Goal: Transaction & Acquisition: Book appointment/travel/reservation

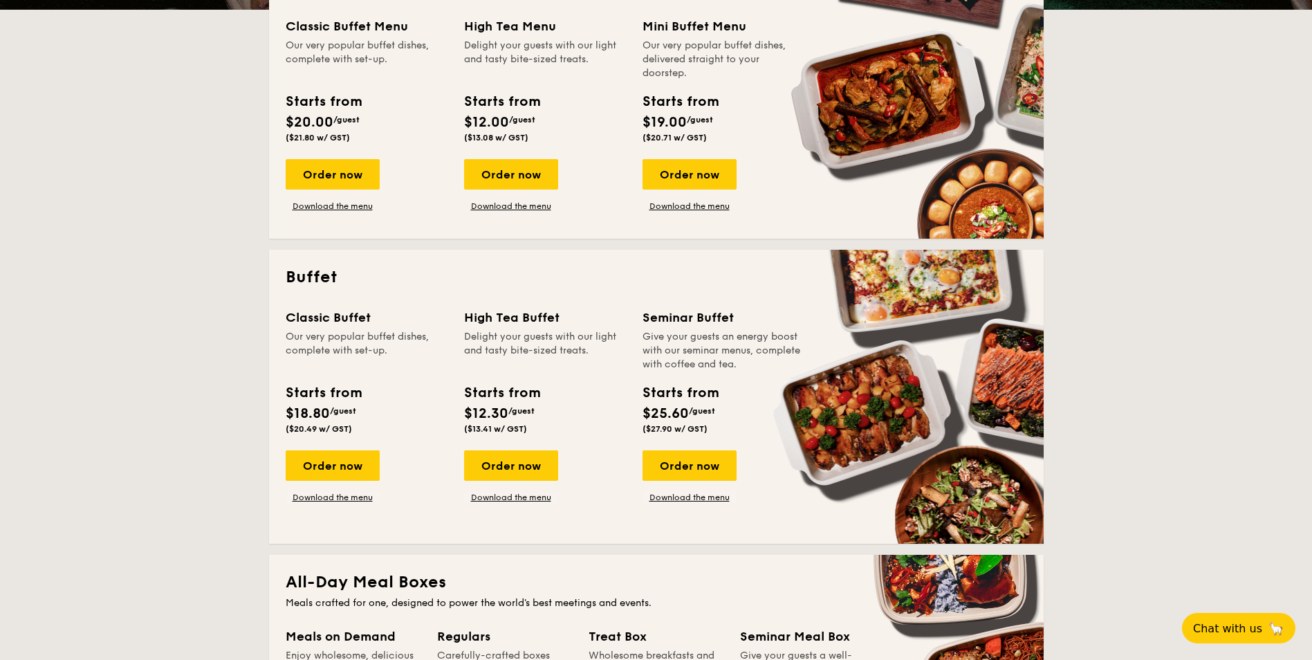
scroll to position [346, 0]
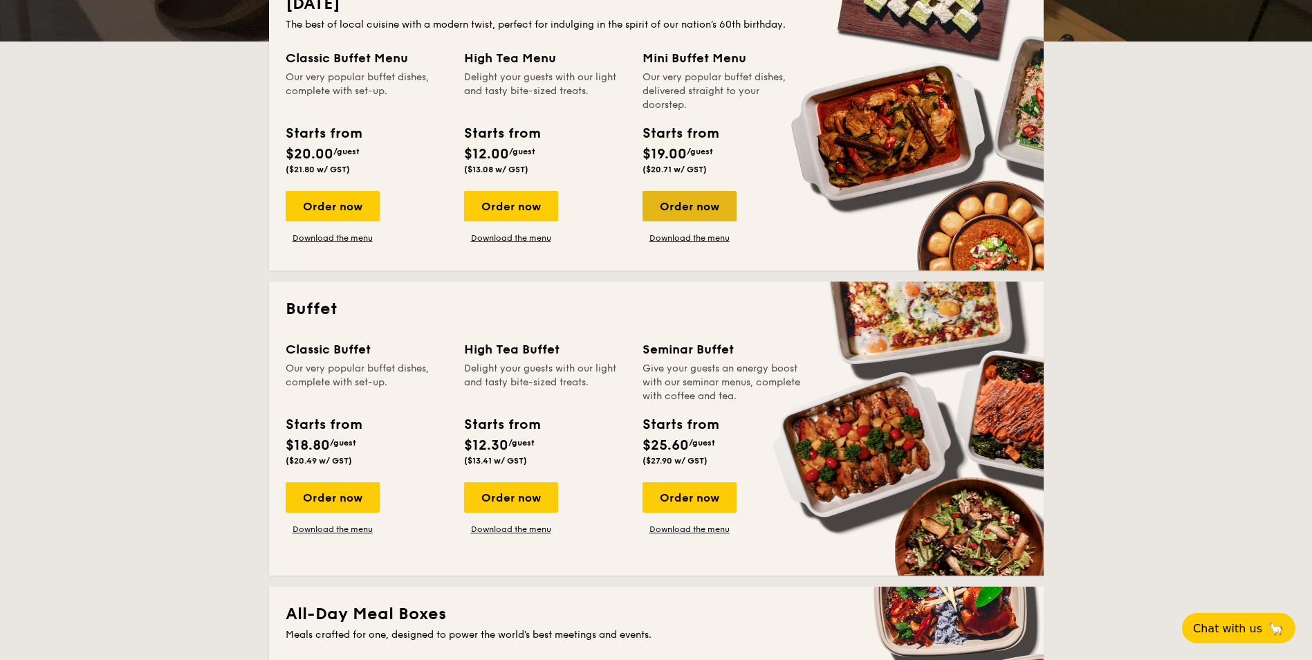
click at [680, 201] on div "Order now" at bounding box center [689, 206] width 94 height 30
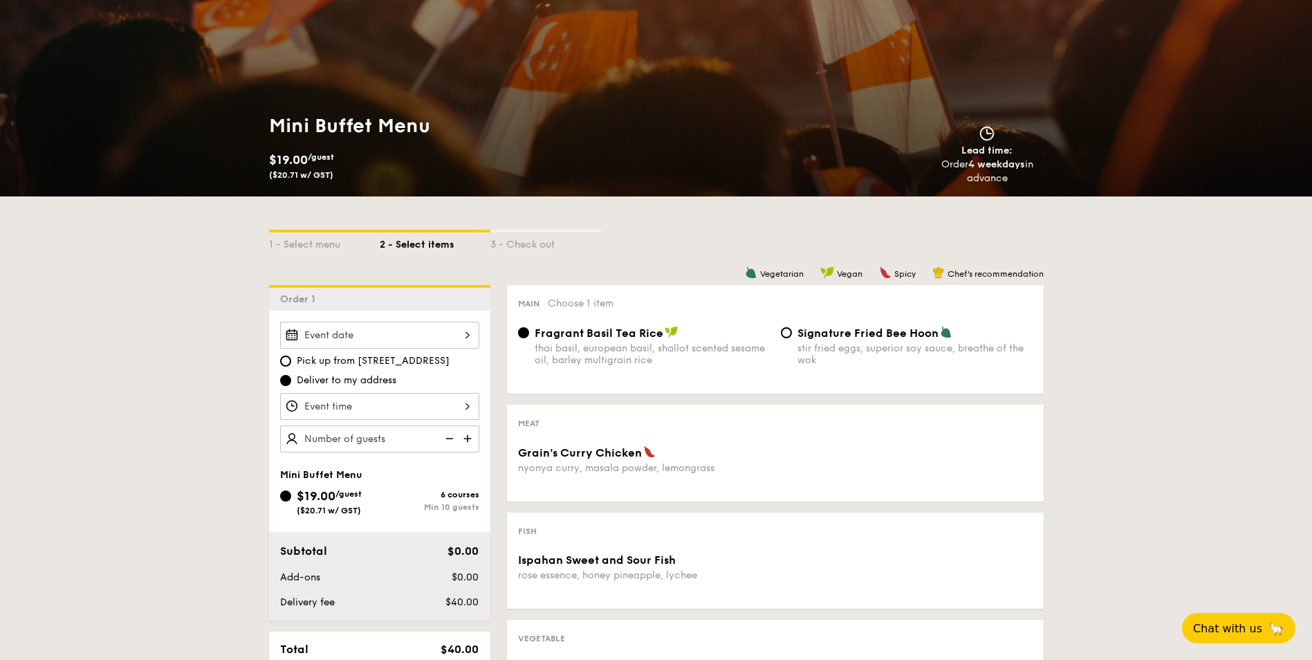
scroll to position [138, 0]
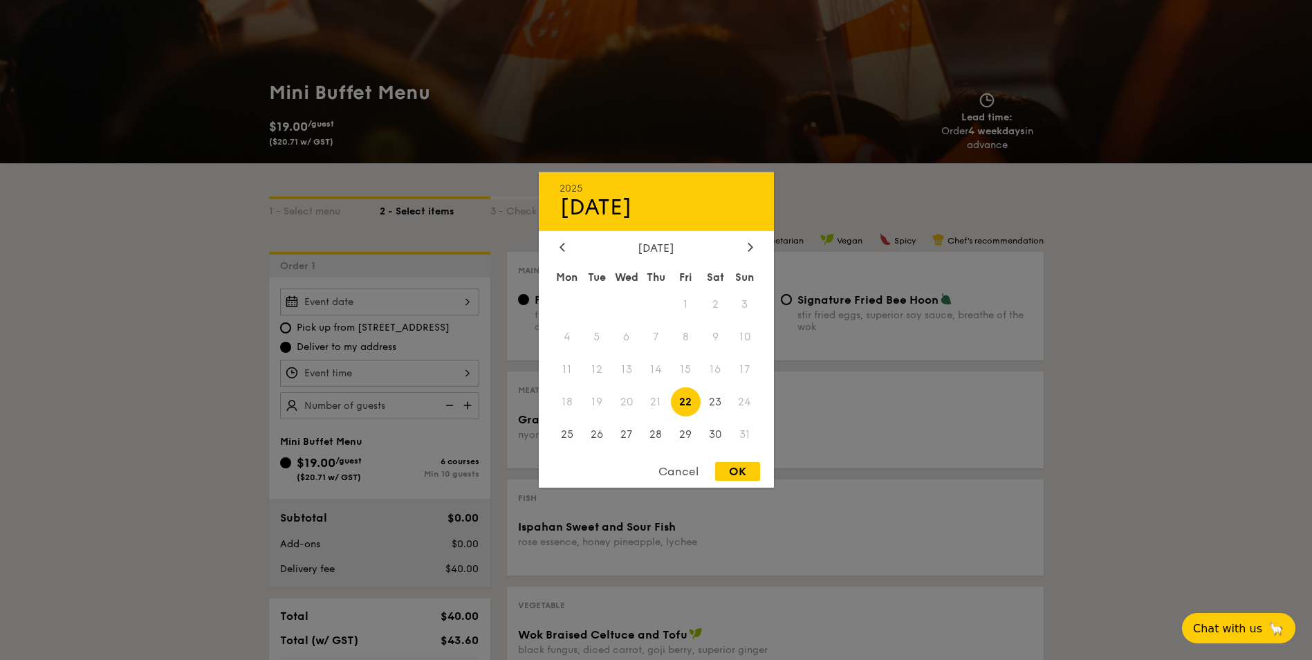
click at [350, 288] on div "2025 Aug [DATE] Tue Wed Thu Fri Sat Sun 1 2 3 4 5 6 7 8 9 10 11 12 13 14 15 16 …" at bounding box center [379, 301] width 199 height 27
click at [651, 467] on div "Cancel" at bounding box center [678, 471] width 68 height 19
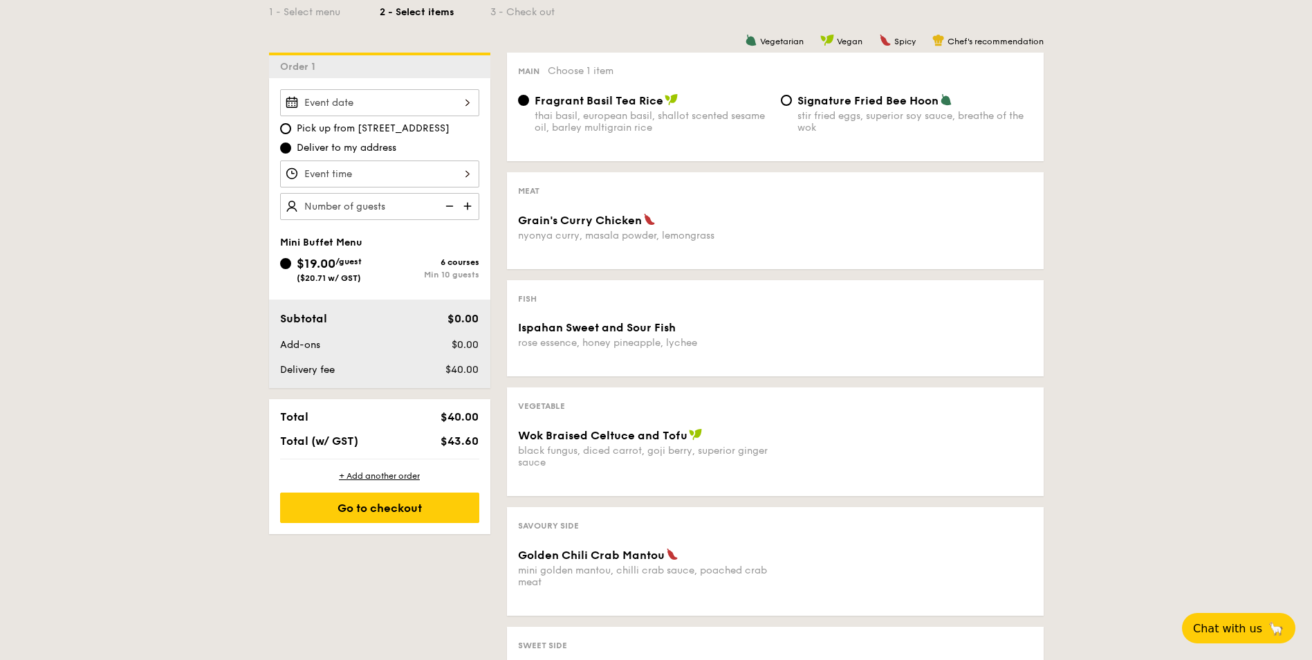
scroll to position [346, 0]
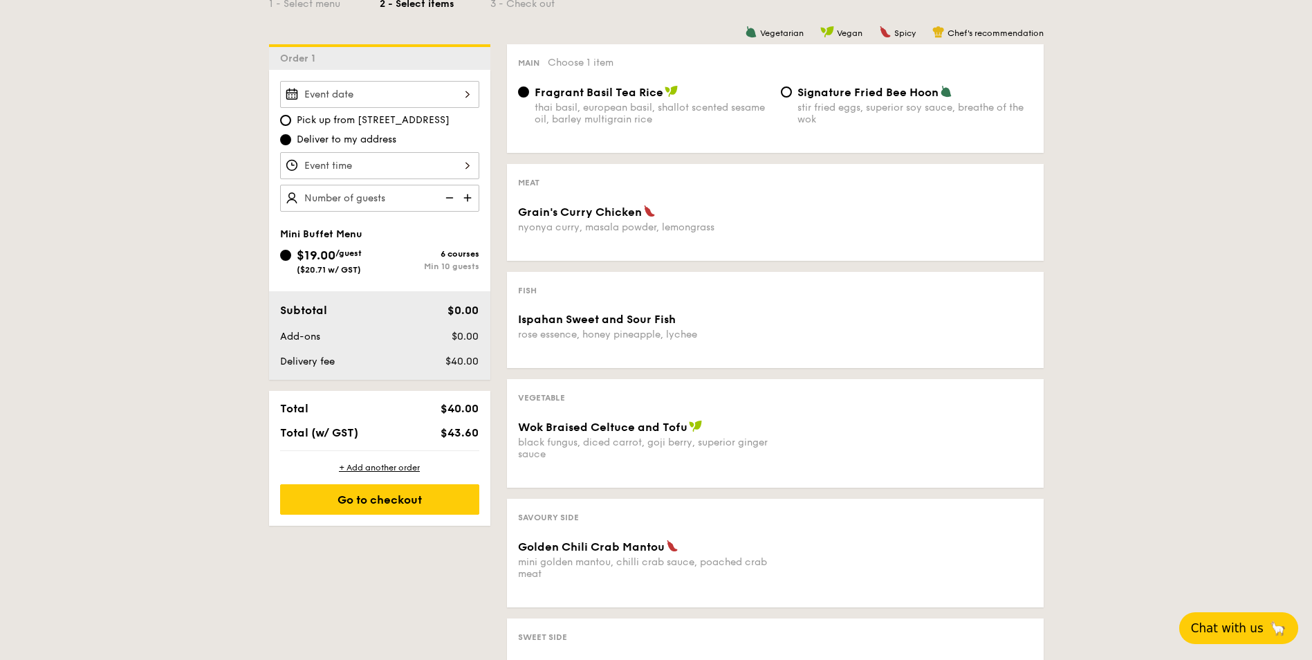
click at [1236, 635] on span "Chat with us" at bounding box center [1227, 628] width 73 height 14
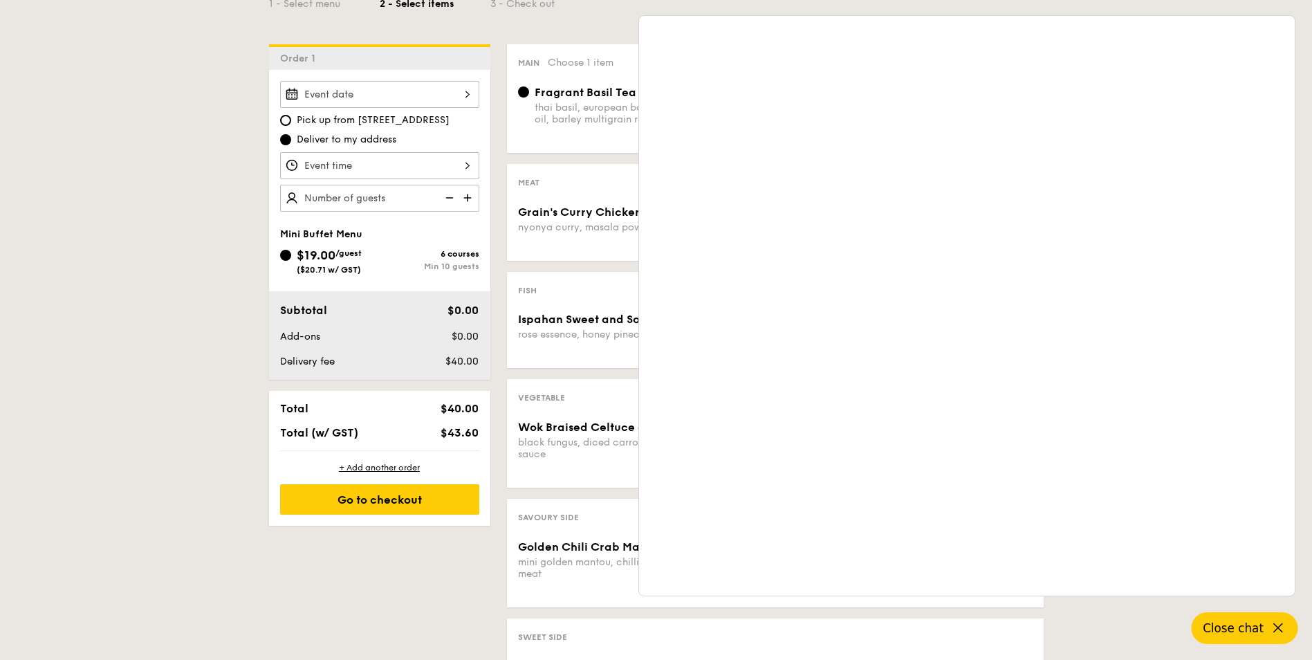
click at [180, 248] on div "1 - Select menu 2 - Select items 3 - Check out Order 1 Pick up from [STREET_ADD…" at bounding box center [656, 347] width 1312 height 782
click at [1277, 629] on icon at bounding box center [1278, 628] width 8 height 8
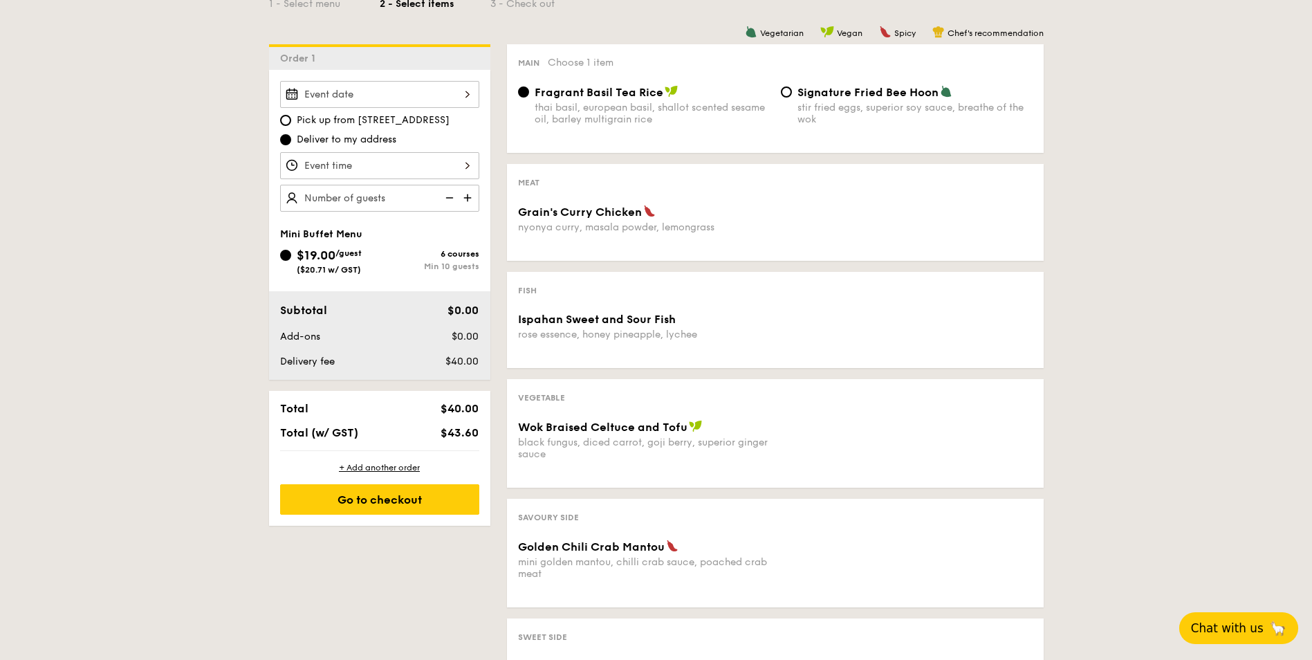
scroll to position [277, 0]
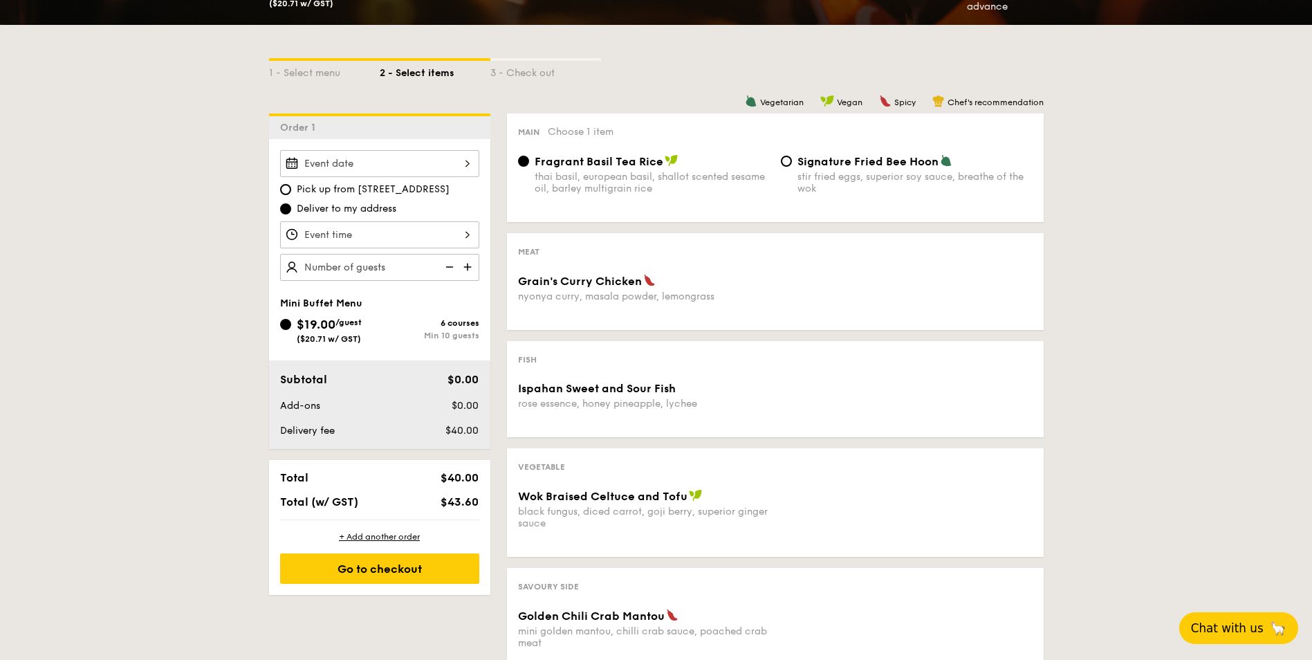
click at [386, 232] on div at bounding box center [379, 234] width 199 height 27
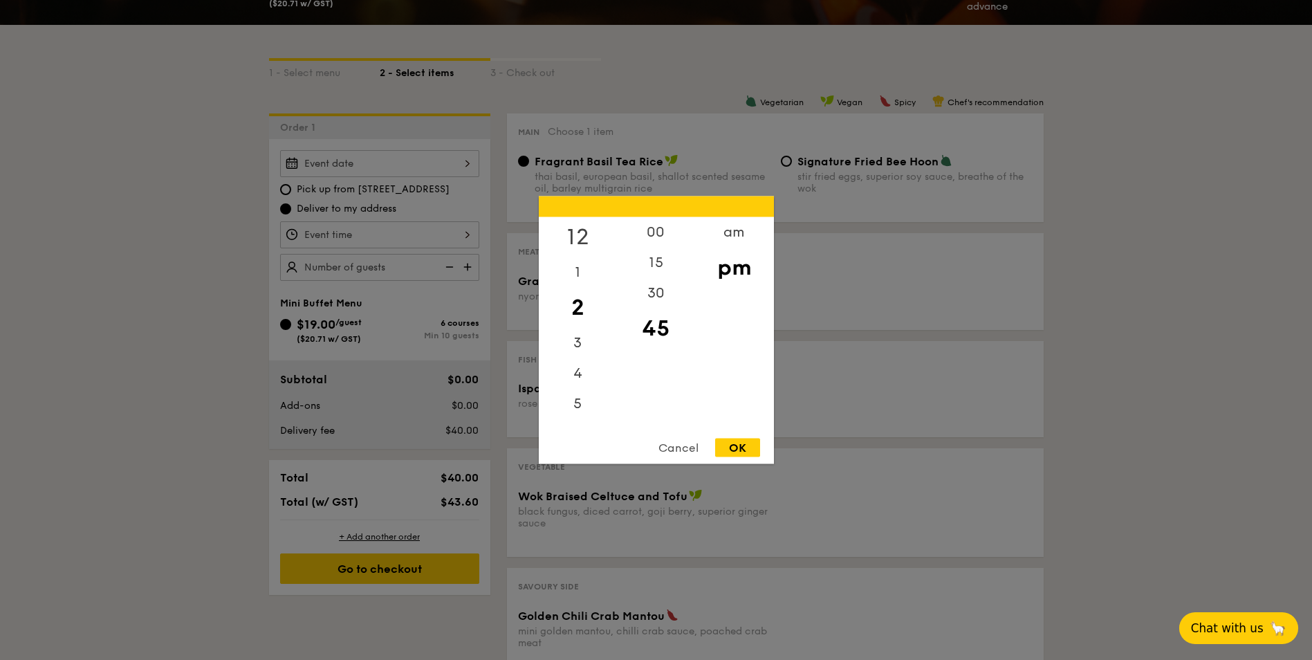
click at [582, 240] on div "12" at bounding box center [578, 237] width 78 height 40
click at [656, 232] on div "00" at bounding box center [656, 237] width 78 height 40
click at [738, 449] on div "OK" at bounding box center [737, 447] width 45 height 19
type input "12:00PM"
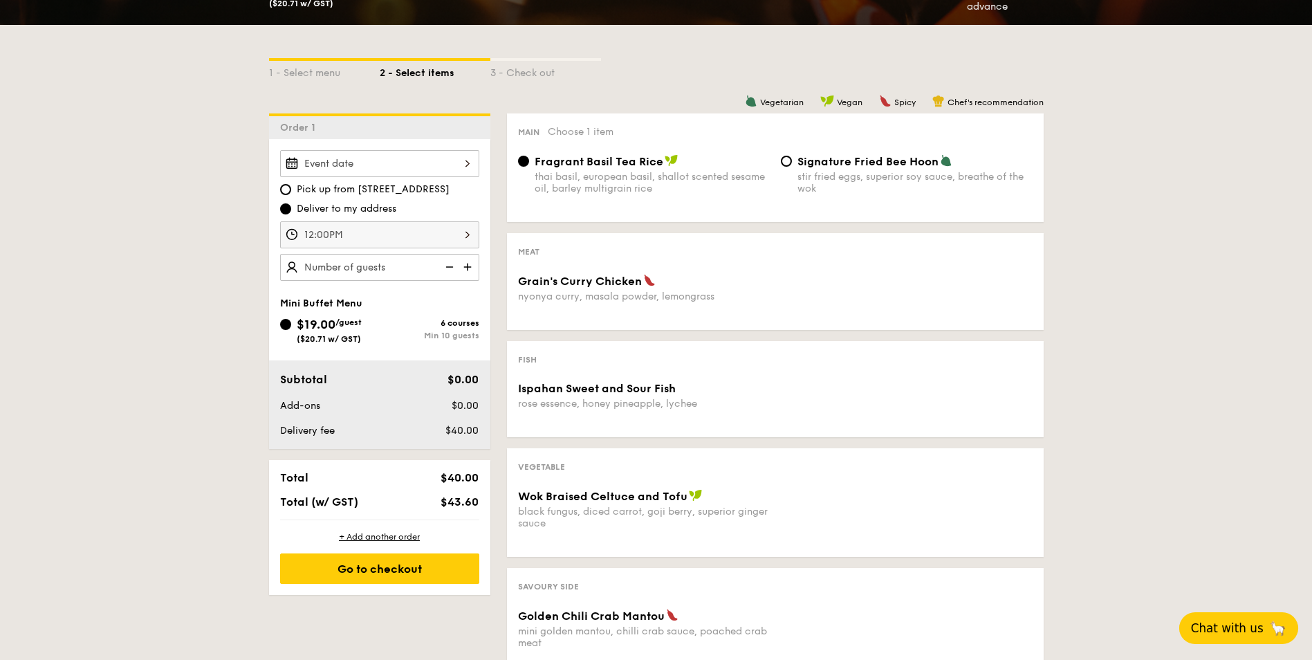
click at [371, 169] on div at bounding box center [379, 163] width 199 height 27
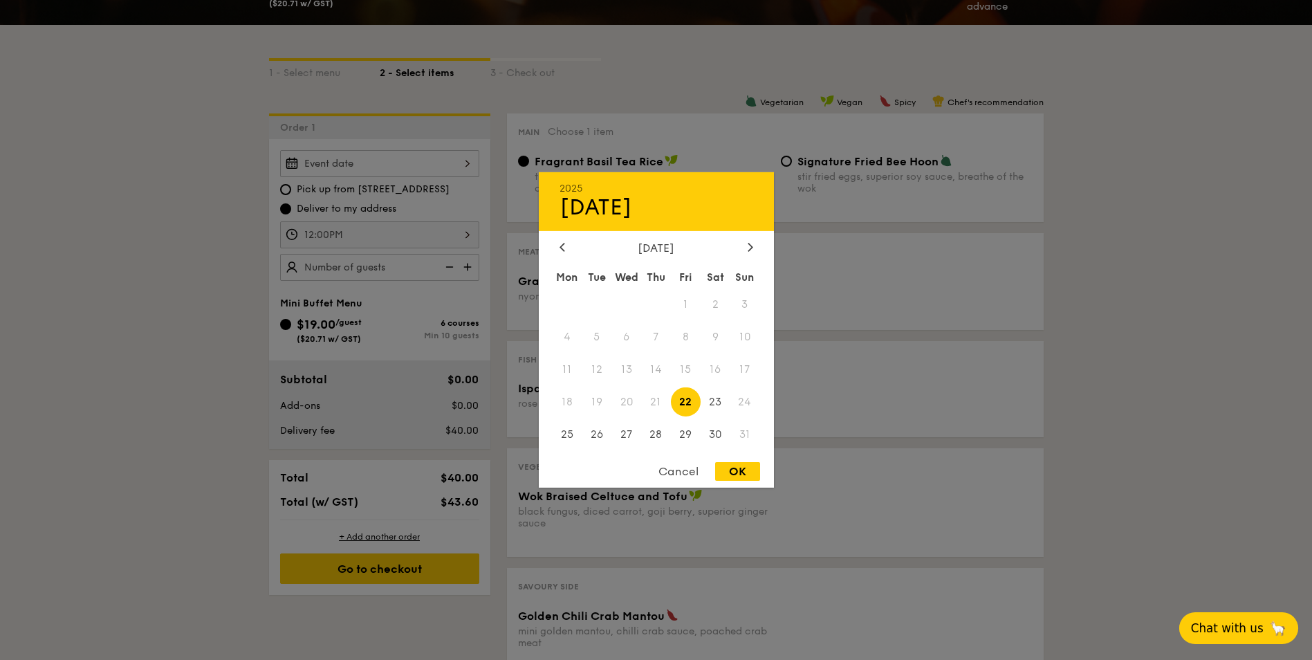
click at [685, 399] on span "22" at bounding box center [686, 402] width 30 height 30
click at [742, 467] on div "OK" at bounding box center [737, 471] width 45 height 19
type input "[DATE]"
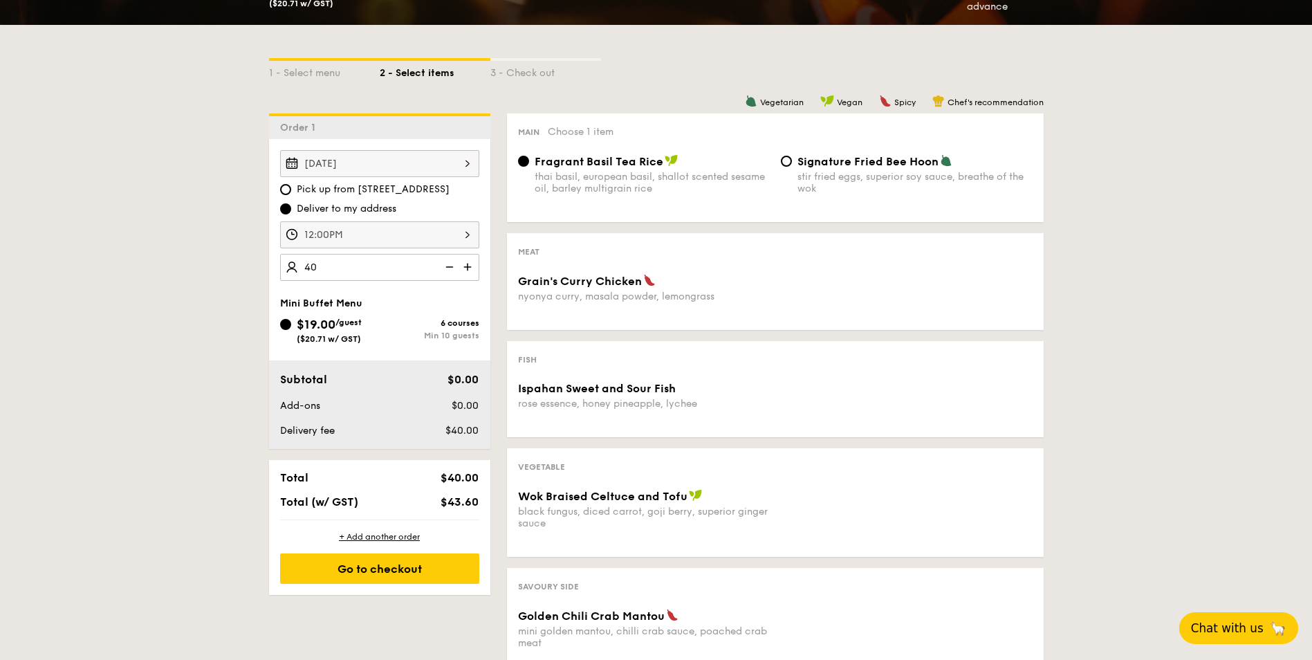
type input "40 guests"
click at [134, 399] on div "1 - Select menu 2 - Select items 3 - Check out Order 1 [DATE] Pick up from [STR…" at bounding box center [656, 416] width 1312 height 782
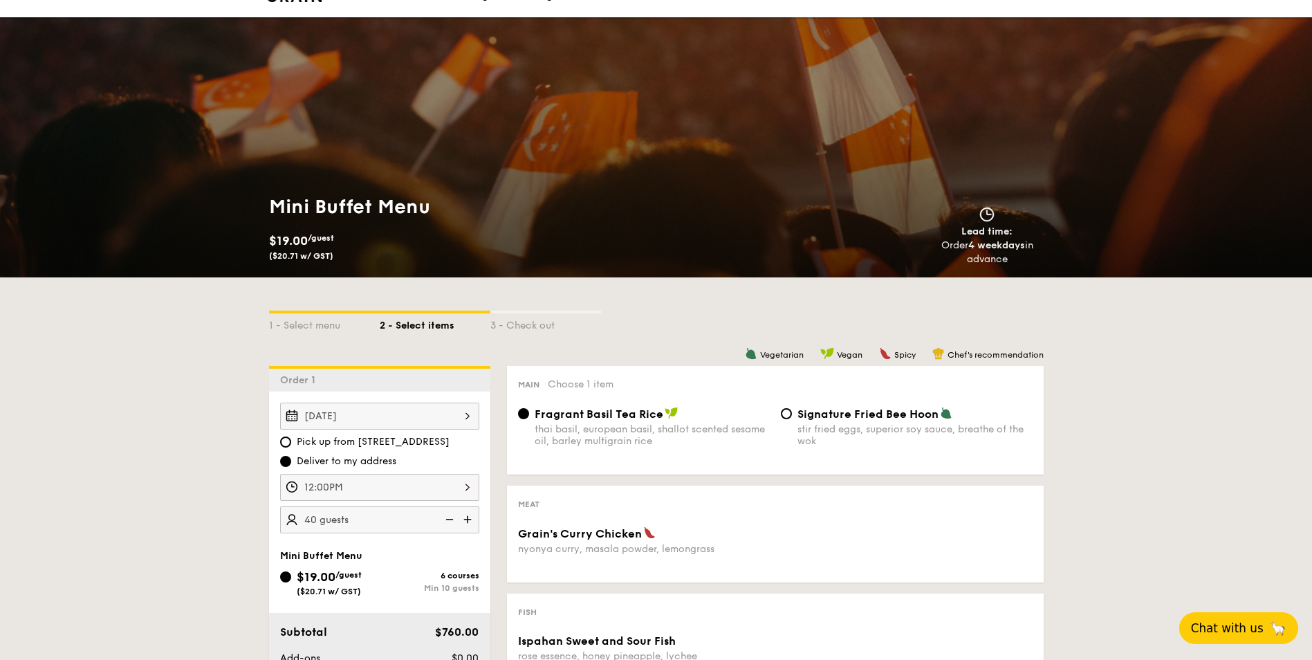
scroll to position [0, 0]
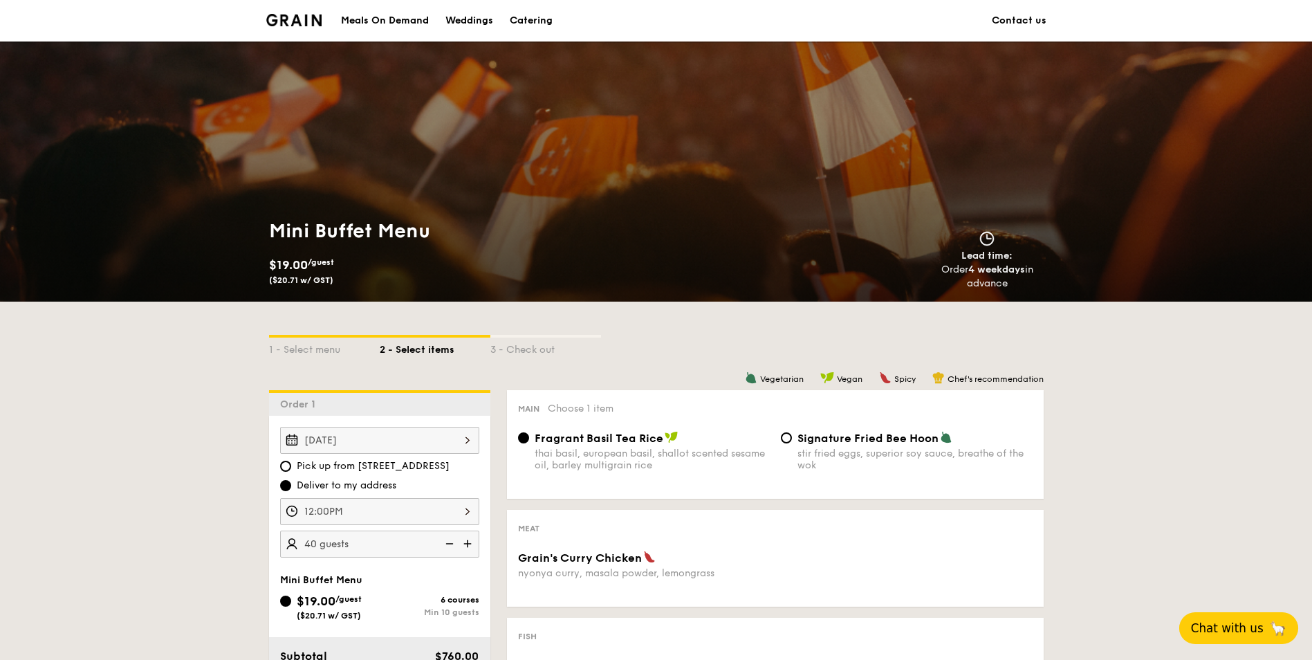
click at [1019, 24] on link "Contact us" at bounding box center [1019, 20] width 55 height 41
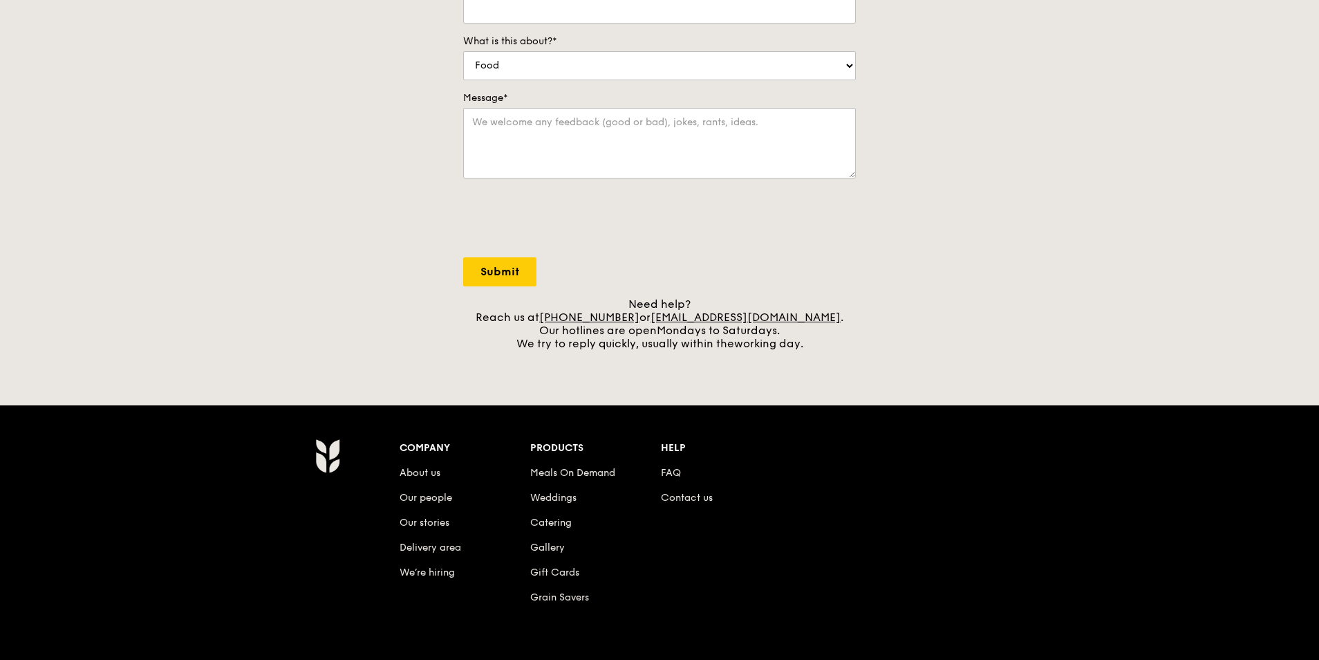
scroll to position [317, 0]
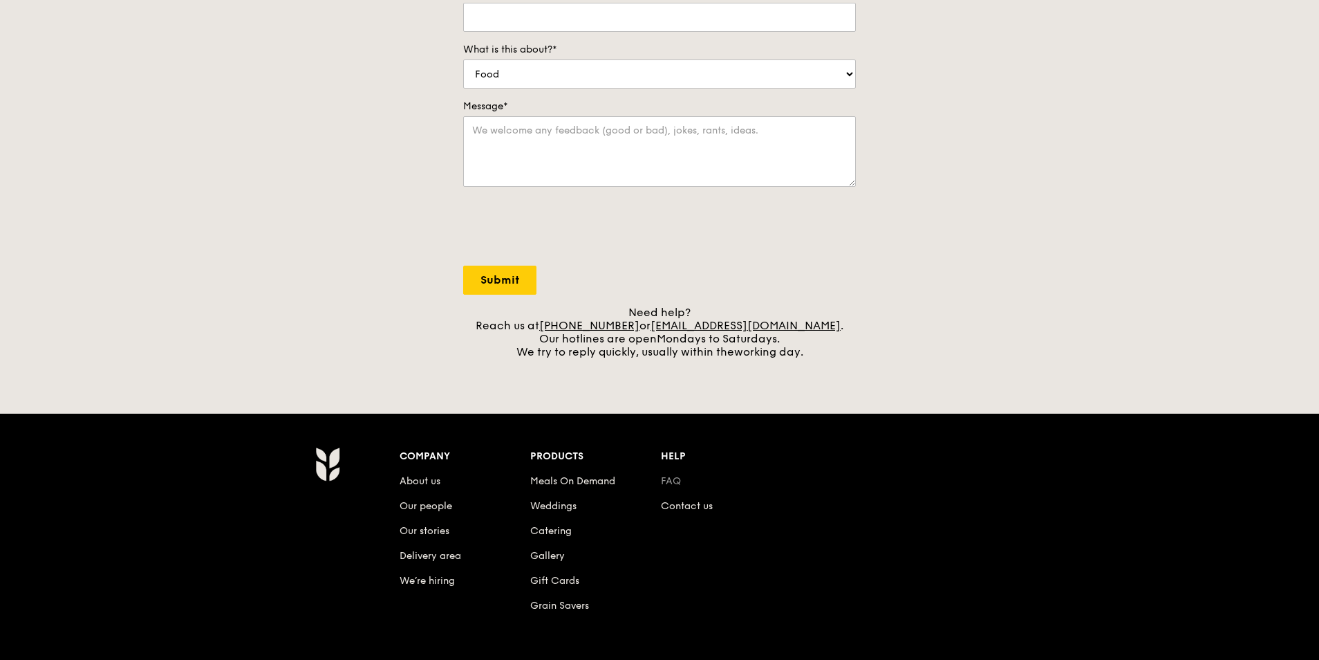
click at [673, 483] on link "FAQ" at bounding box center [671, 481] width 20 height 12
